Goal: Information Seeking & Learning: Find specific fact

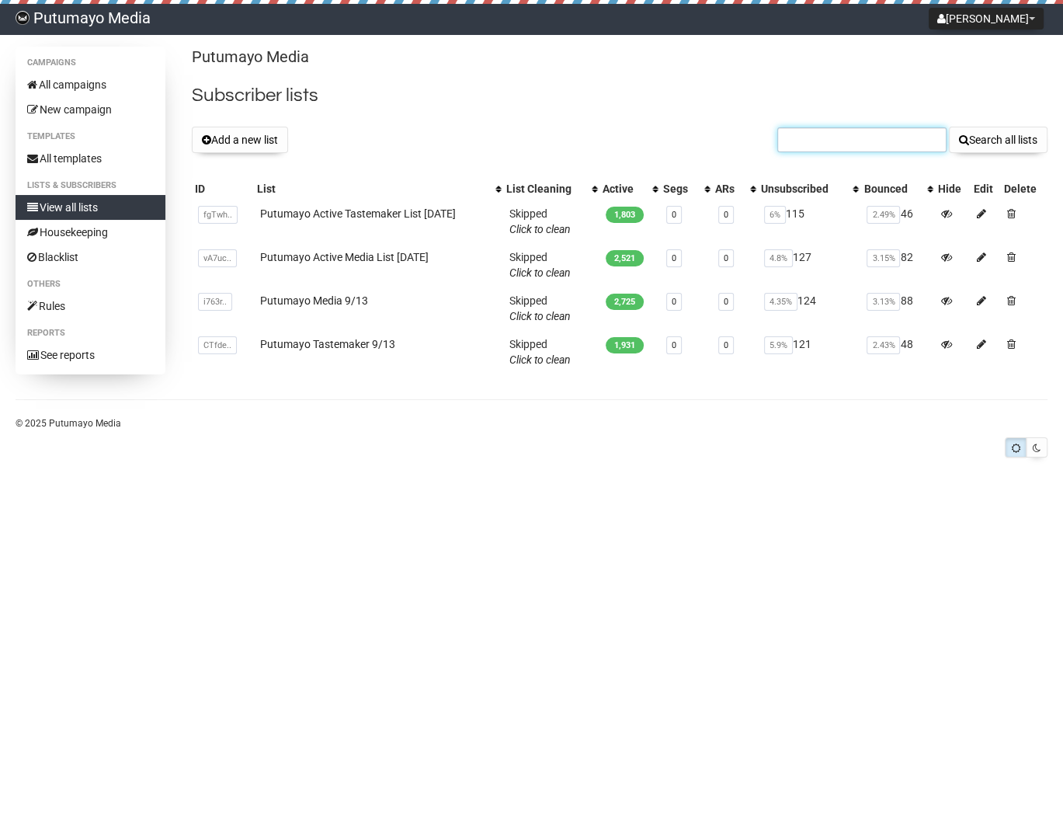
click at [839, 131] on input "text" at bounding box center [861, 139] width 169 height 25
type input "siue.edu"
click at [949, 127] on button "Search all lists" at bounding box center [998, 140] width 99 height 26
click at [374, 253] on link "Putumayo Active Media List [DATE]" at bounding box center [344, 257] width 168 height 12
